Goal: Transaction & Acquisition: Purchase product/service

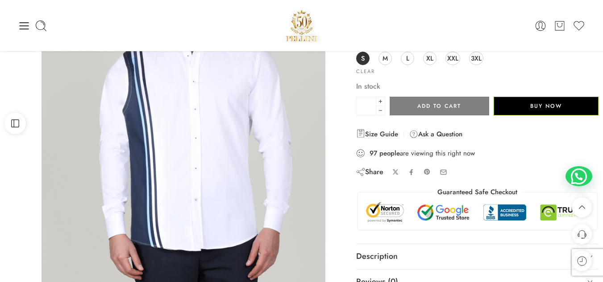
scroll to position [143, 0]
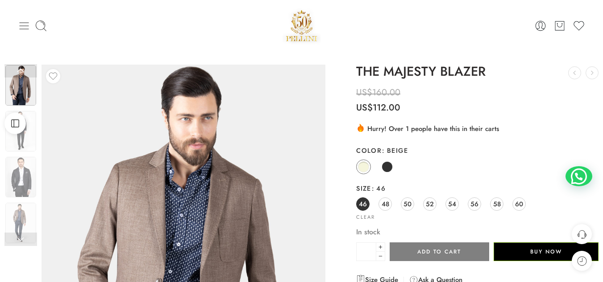
click at [21, 23] on icon at bounding box center [24, 26] width 12 height 12
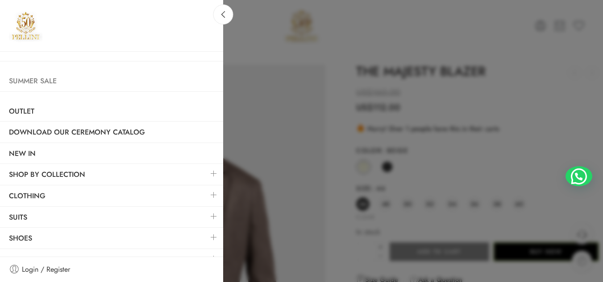
click at [46, 84] on link "Summer Sale" at bounding box center [111, 81] width 223 height 21
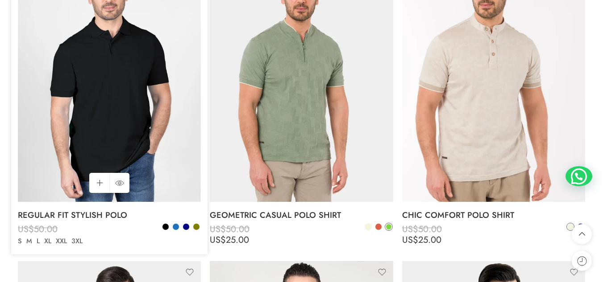
scroll to position [3842, 0]
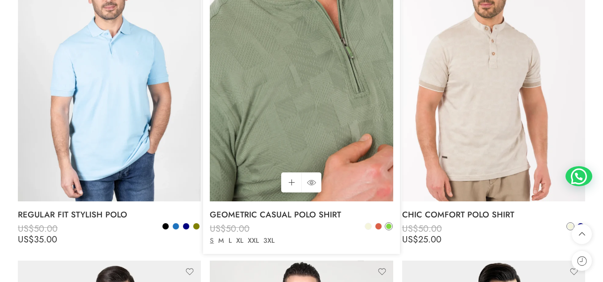
click at [291, 127] on img at bounding box center [301, 80] width 183 height 244
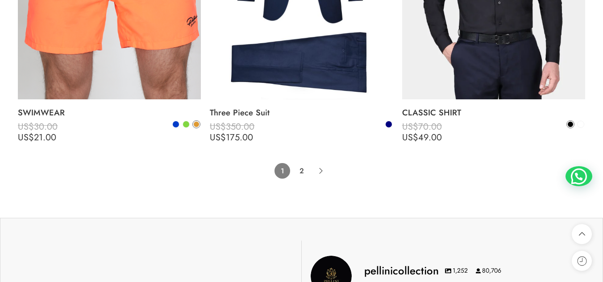
scroll to position [6071, 0]
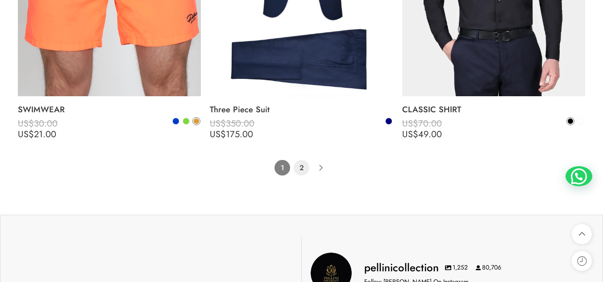
click at [301, 168] on link "2" at bounding box center [302, 168] width 16 height 16
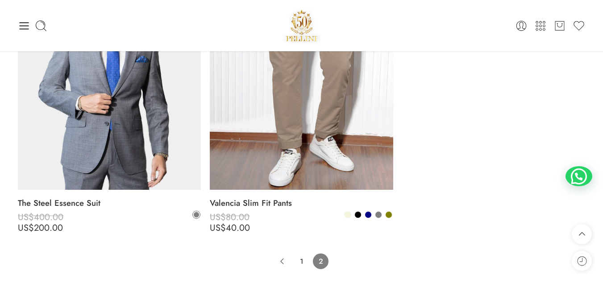
scroll to position [5370, 0]
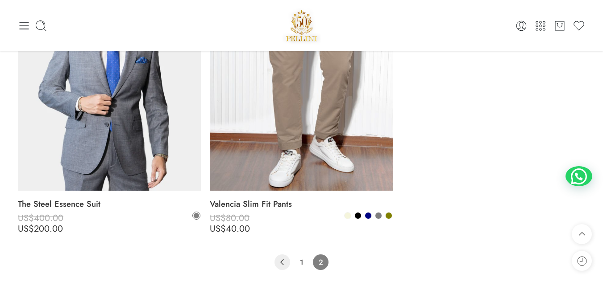
click at [280, 257] on icon "Product Pagination" at bounding box center [282, 263] width 16 height 16
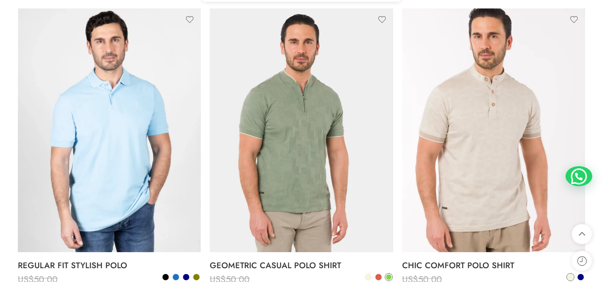
scroll to position [3791, 0]
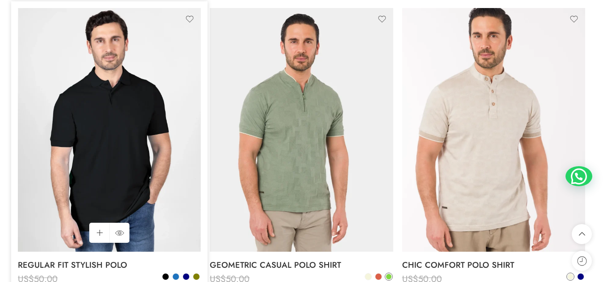
click at [124, 176] on img at bounding box center [109, 130] width 183 height 244
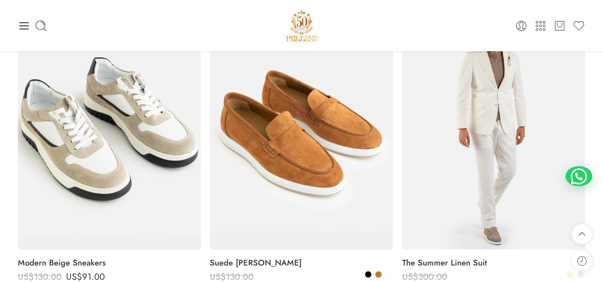
scroll to position [1062, 0]
click at [22, 25] on icon at bounding box center [24, 26] width 12 height 12
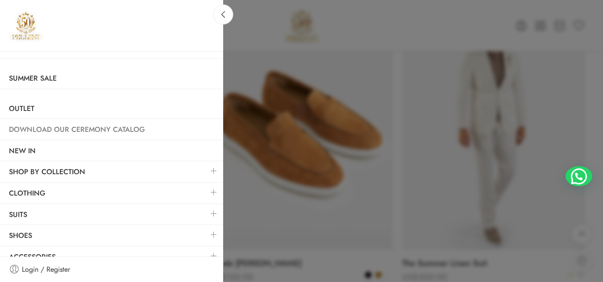
scroll to position [3, 0]
click at [39, 75] on link "Summer Sale" at bounding box center [111, 78] width 223 height 21
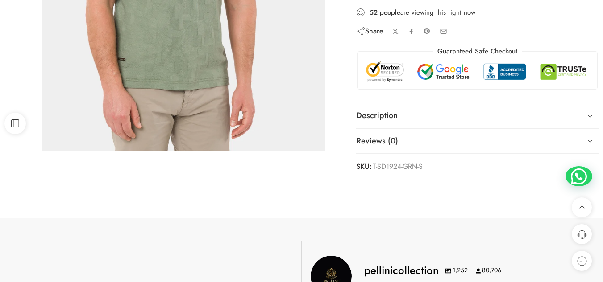
scroll to position [292, 0]
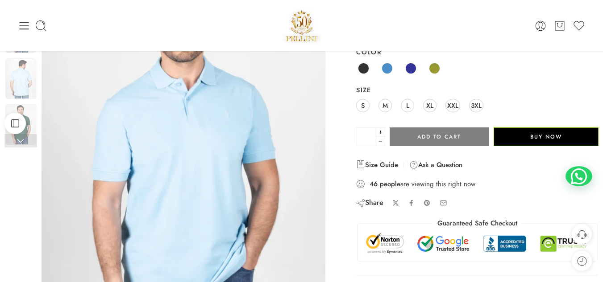
scroll to position [92, 0]
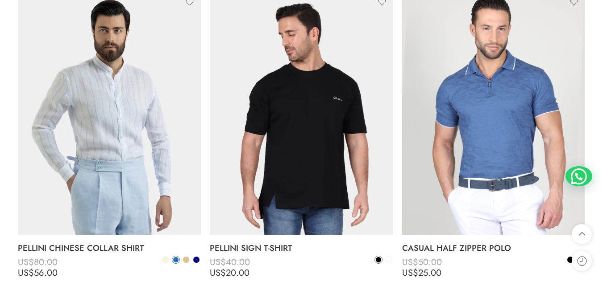
scroll to position [3506, 0]
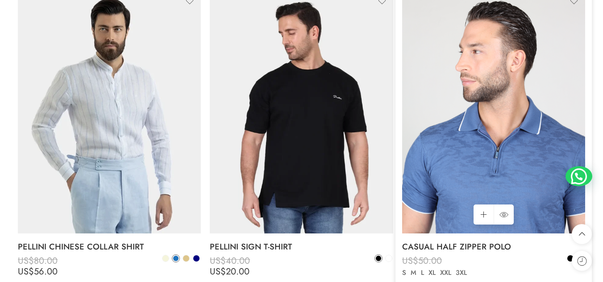
click at [505, 157] on img at bounding box center [493, 112] width 183 height 244
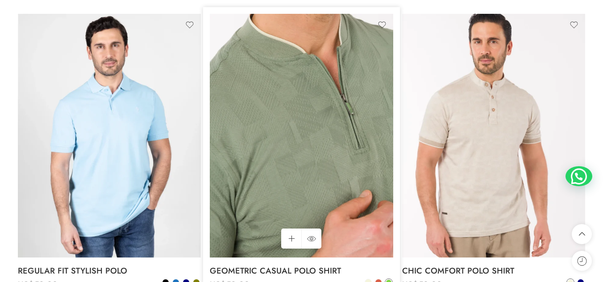
scroll to position [3786, 0]
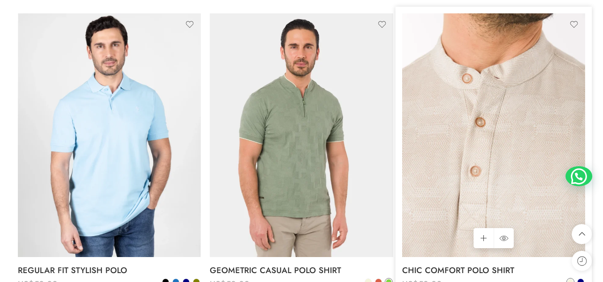
click at [526, 165] on img at bounding box center [493, 135] width 183 height 244
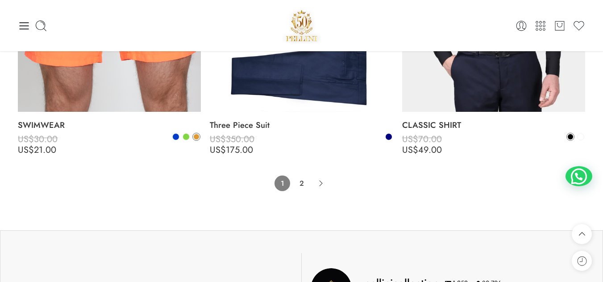
scroll to position [6055, 0]
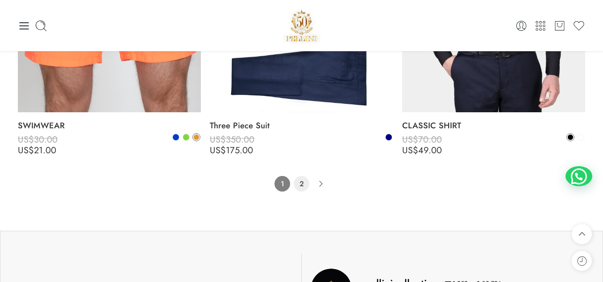
click at [300, 185] on link "2" at bounding box center [302, 184] width 16 height 16
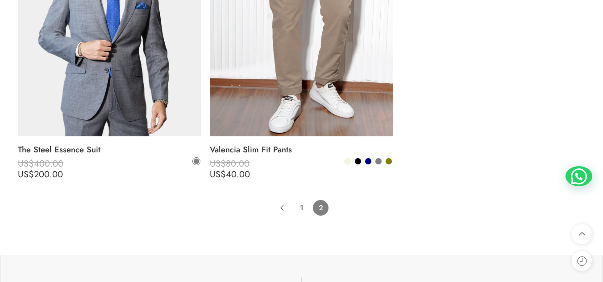
scroll to position [5424, 0]
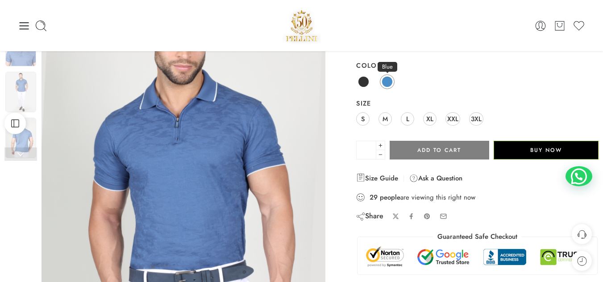
scroll to position [85, 0]
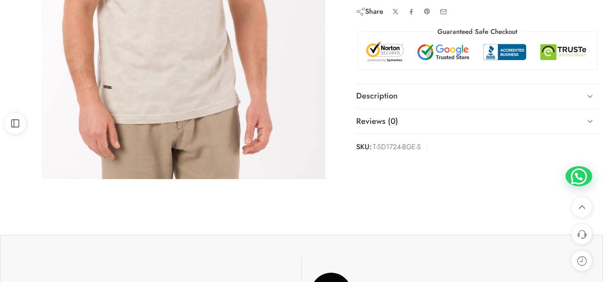
scroll to position [311, 0]
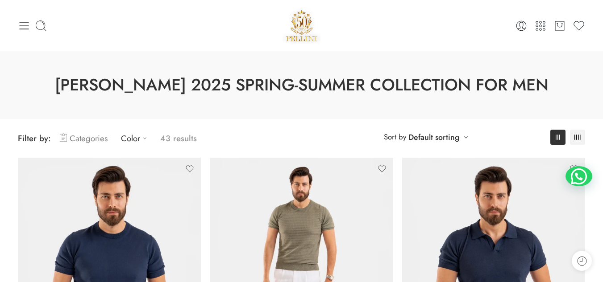
click at [83, 143] on link "Categories" at bounding box center [84, 138] width 48 height 21
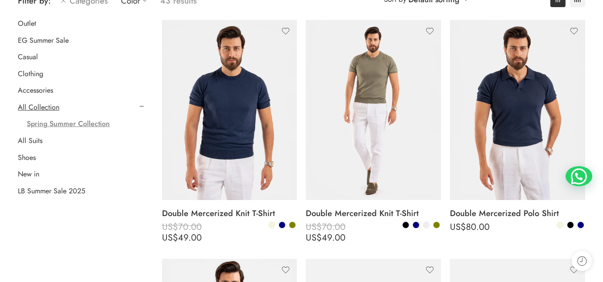
scroll to position [138, 0]
click at [50, 192] on link "LB Summer Sale 2025" at bounding box center [51, 191] width 67 height 9
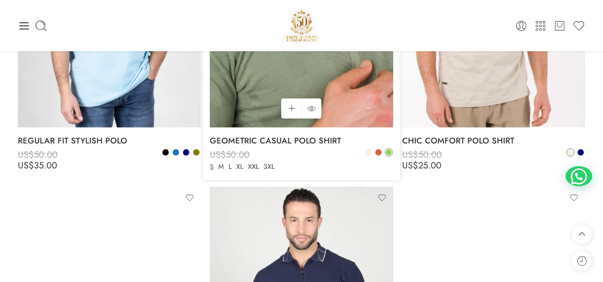
scroll to position [3848, 0]
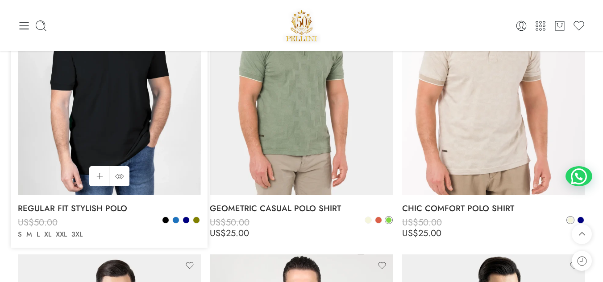
click at [165, 148] on img at bounding box center [109, 73] width 183 height 244
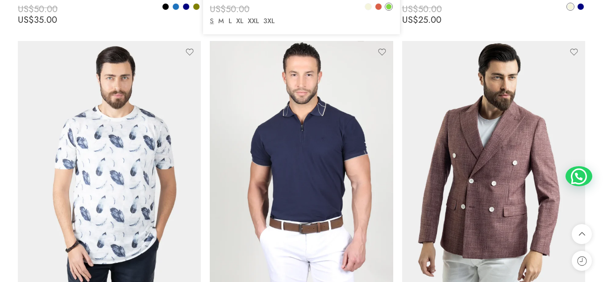
scroll to position [4070, 0]
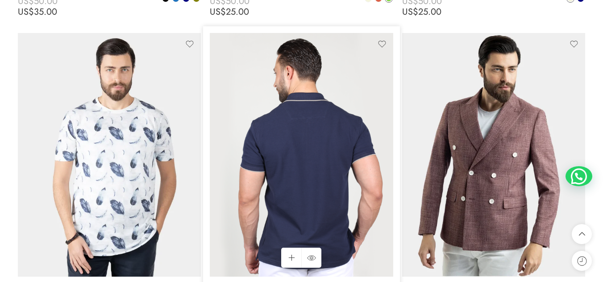
click at [319, 150] on img at bounding box center [301, 155] width 183 height 244
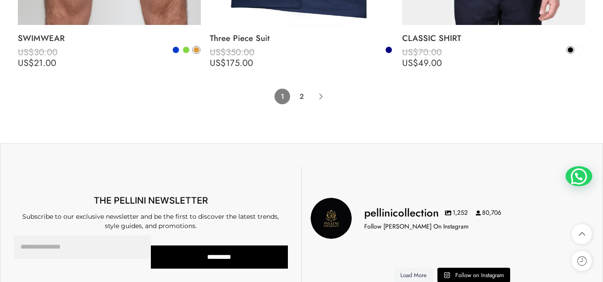
scroll to position [6143, 0]
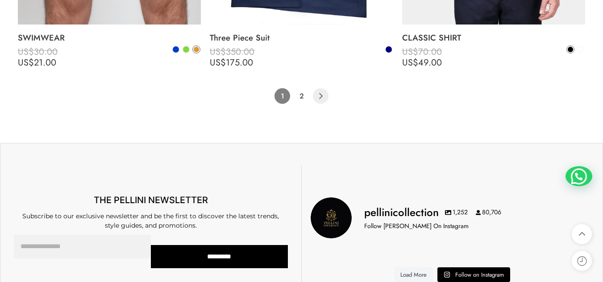
click at [321, 99] on icon "Product Pagination" at bounding box center [321, 96] width 16 height 16
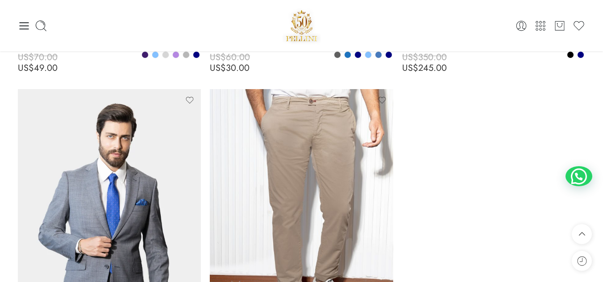
scroll to position [5227, 0]
click at [24, 31] on icon at bounding box center [24, 26] width 12 height 12
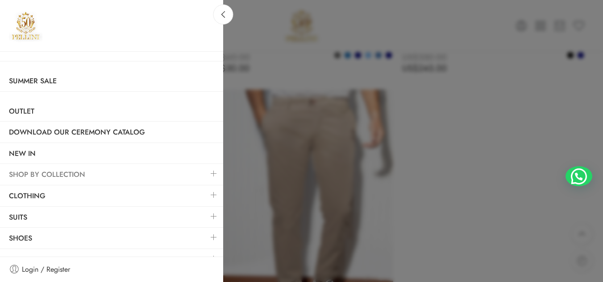
scroll to position [13, 0]
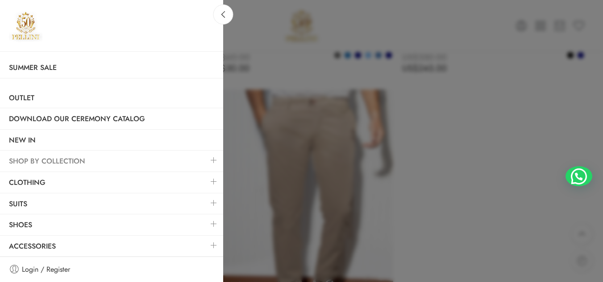
click at [86, 164] on link "SHOP BY COLLECTION" at bounding box center [111, 161] width 223 height 21
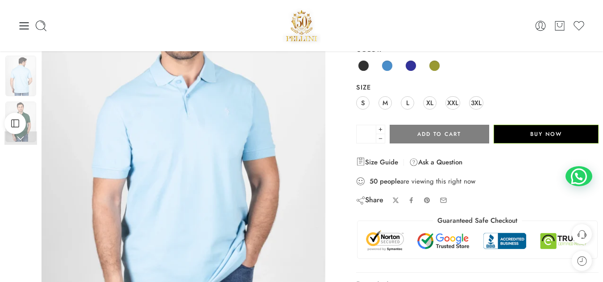
scroll to position [92, 0]
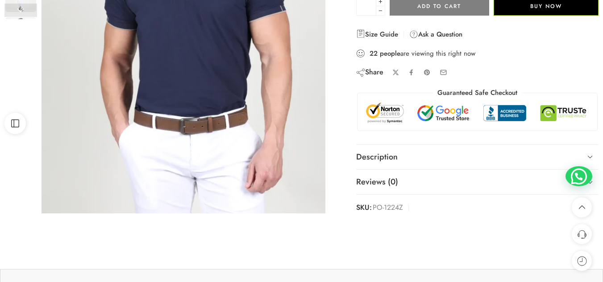
scroll to position [230, 0]
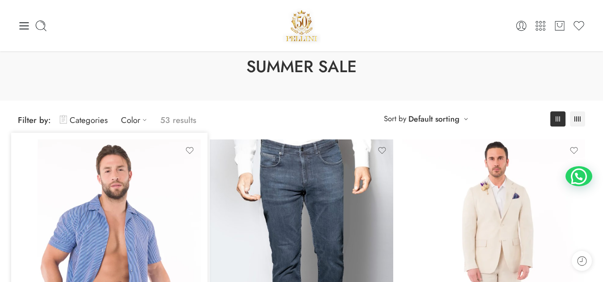
scroll to position [18, 0]
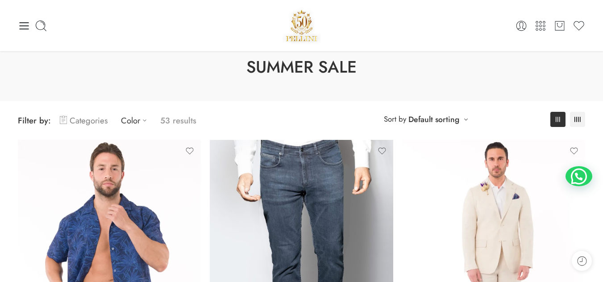
click at [83, 120] on link "Categories" at bounding box center [84, 120] width 48 height 21
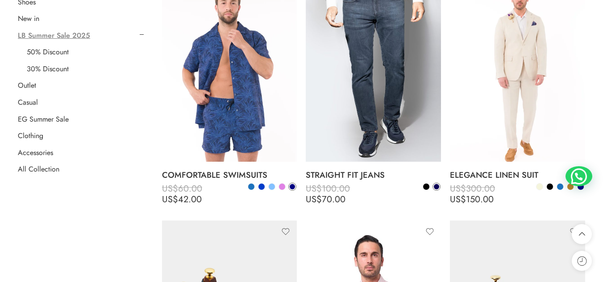
scroll to position [177, 0]
click at [42, 170] on link "All Collection" at bounding box center [39, 169] width 42 height 9
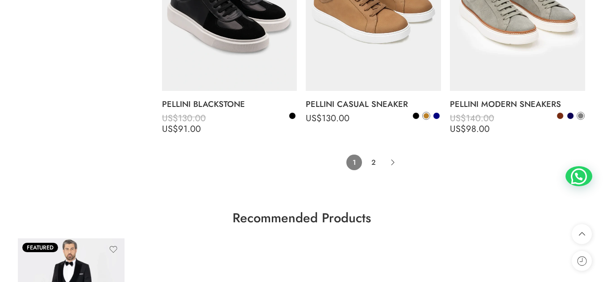
scroll to position [4758, 0]
click at [375, 159] on link "2" at bounding box center [373, 162] width 16 height 16
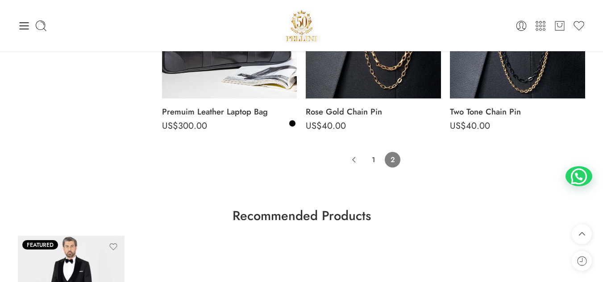
scroll to position [3685, 0]
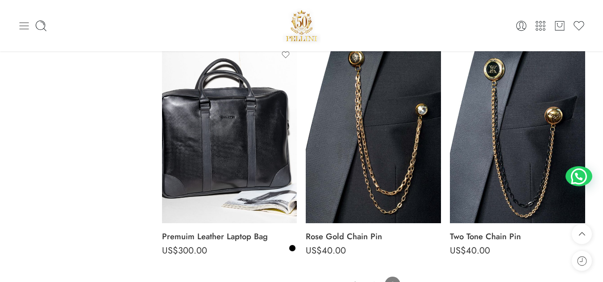
click at [26, 32] on icon at bounding box center [24, 26] width 12 height 12
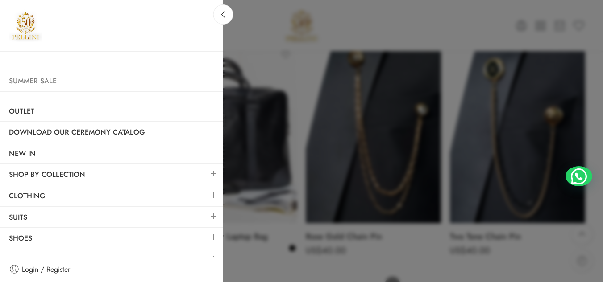
click at [55, 88] on link "Summer Sale" at bounding box center [111, 81] width 223 height 21
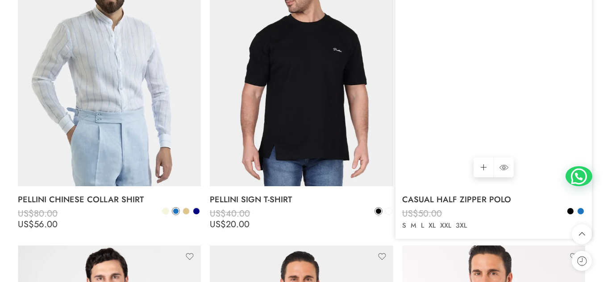
scroll to position [3554, 0]
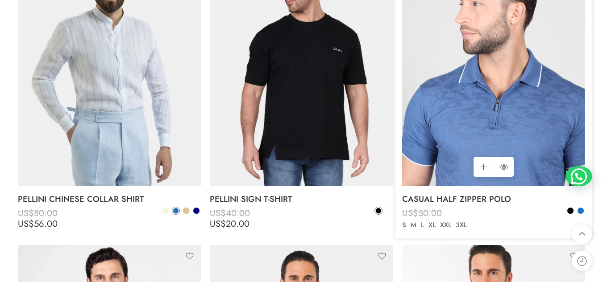
click at [557, 62] on img at bounding box center [493, 64] width 183 height 244
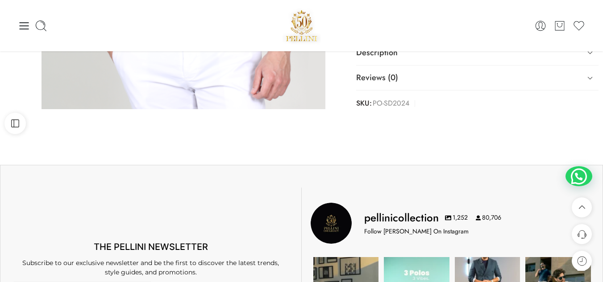
scroll to position [331, 0]
